Goal: Navigation & Orientation: Find specific page/section

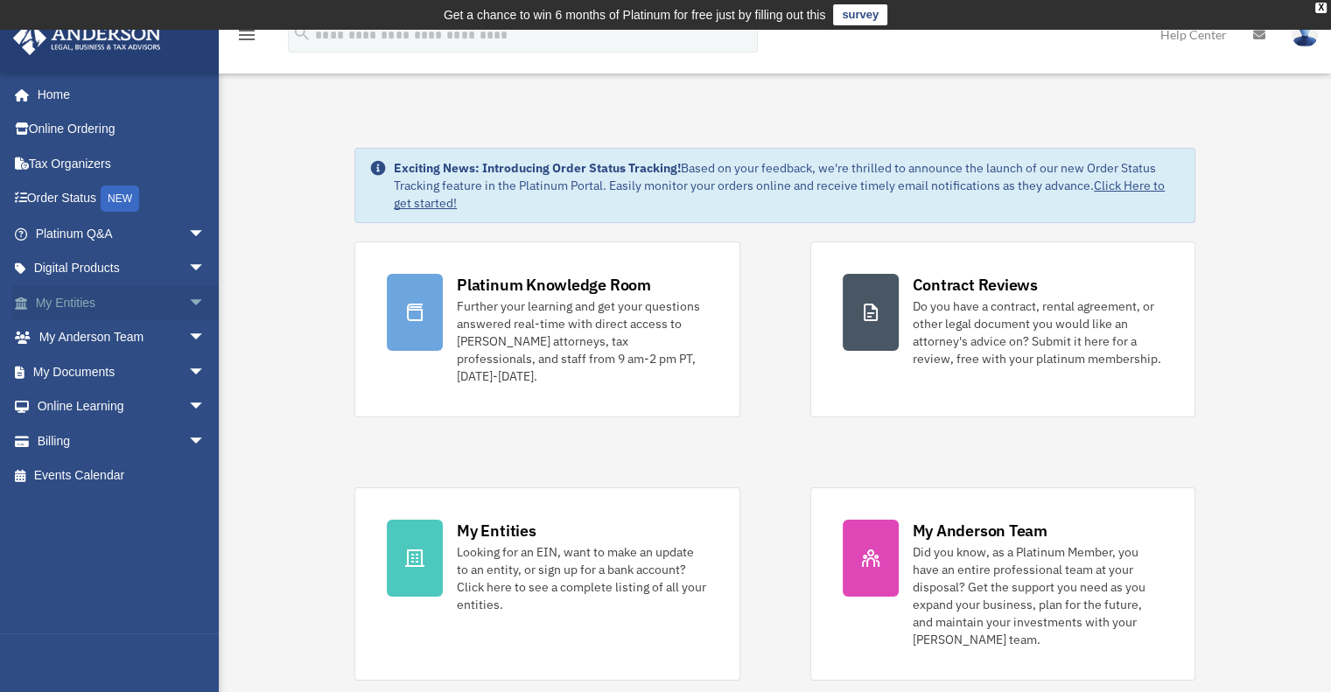
click at [188, 311] on span "arrow_drop_down" at bounding box center [205, 303] width 35 height 36
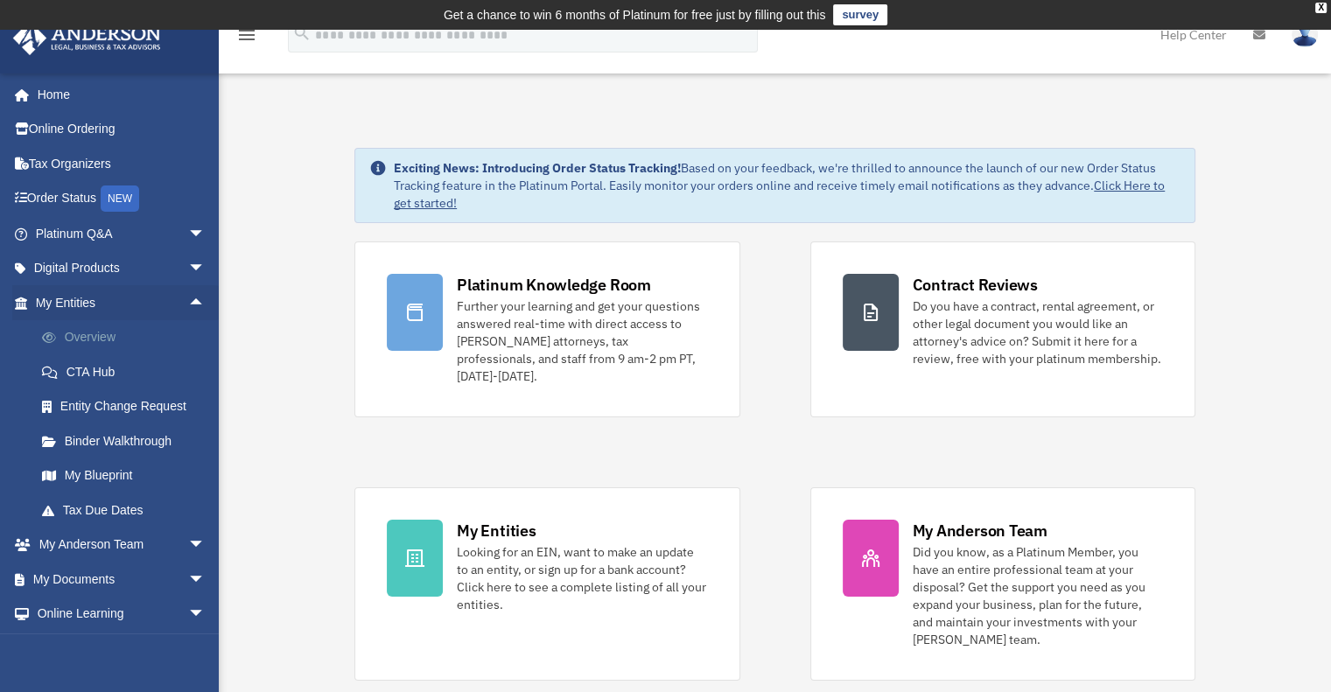
click at [94, 340] on link "Overview" at bounding box center [128, 337] width 207 height 35
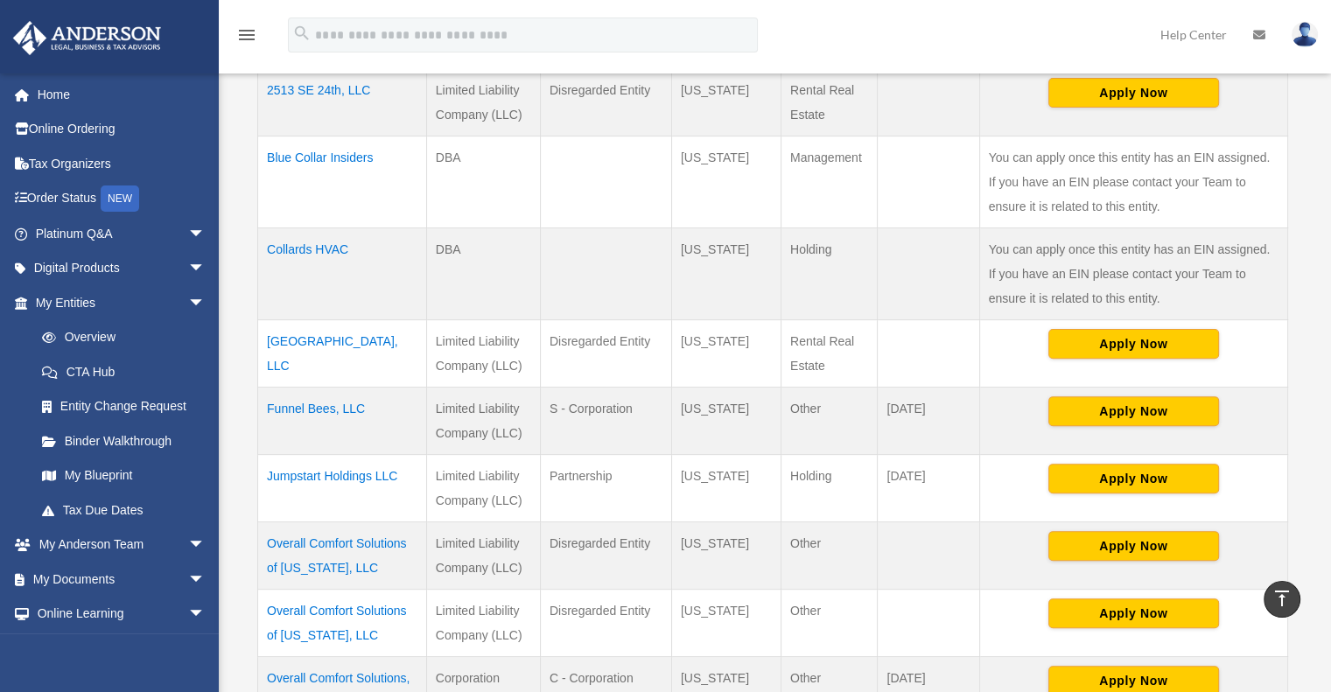
scroll to position [488, 0]
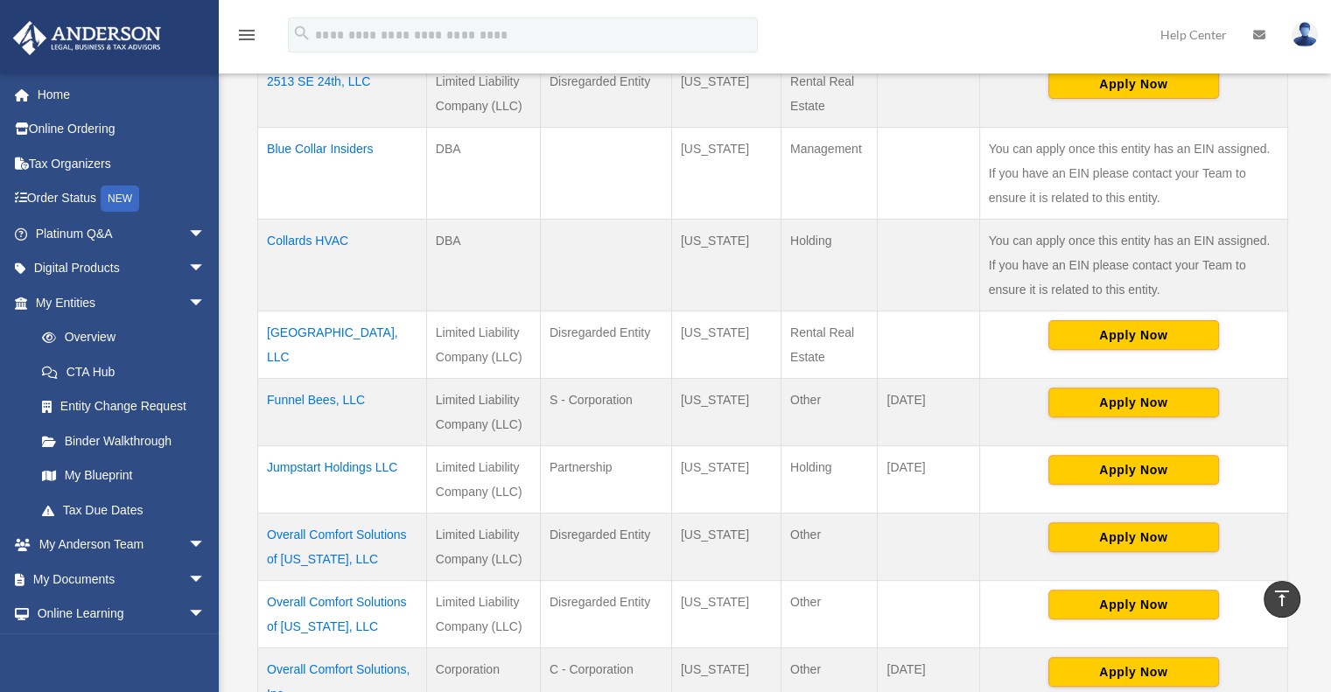
click at [305, 397] on td "Funnel Bees, LLC" at bounding box center [342, 411] width 169 height 67
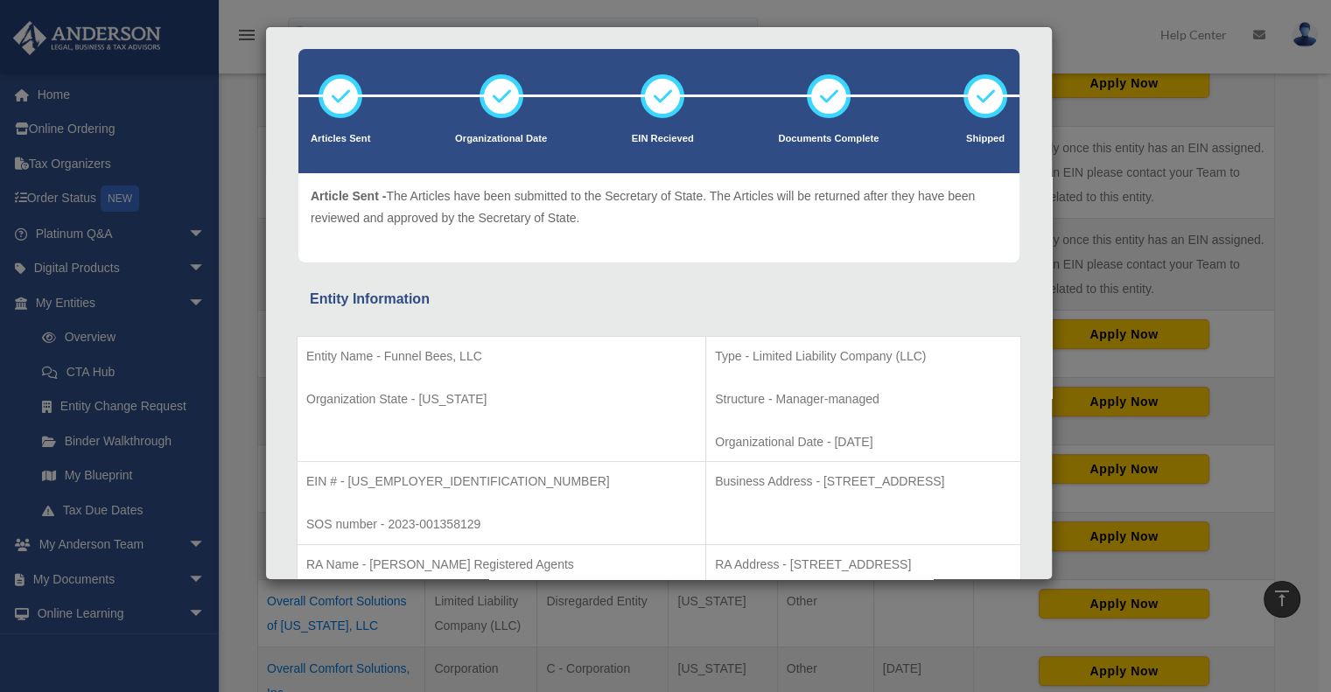
scroll to position [96, 0]
